Goal: Information Seeking & Learning: Learn about a topic

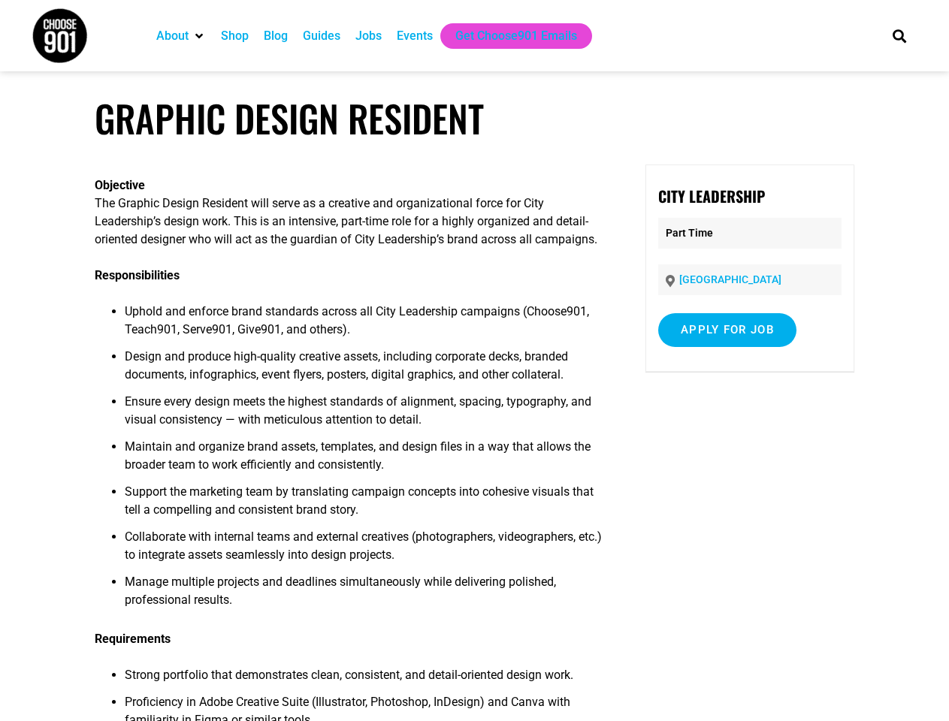
click at [474, 361] on span "Design and produce high-quality creative assets, including corporate decks, bra…" at bounding box center [346, 365] width 443 height 32
